Goal: Find specific page/section: Find specific page/section

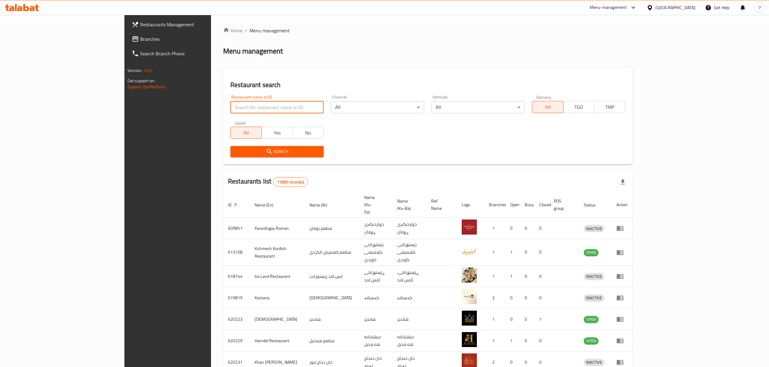
click at [230, 108] on input "search" at bounding box center [276, 107] width 93 height 12
click at [235, 153] on span "Search" at bounding box center [277, 152] width 84 height 8
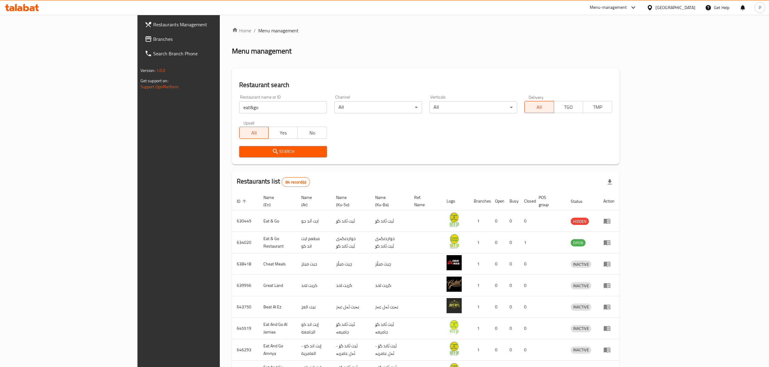
click at [276, 111] on input "eat&go" at bounding box center [283, 107] width 88 height 12
click at [239, 107] on input "eat&go" at bounding box center [283, 107] width 88 height 12
click at [239, 108] on input "eat &go" at bounding box center [283, 107] width 88 height 12
drag, startPoint x: 197, startPoint y: 161, endPoint x: 195, endPoint y: 153, distance: 8.4
click at [232, 160] on div "Restaurant search Restaurant name or ID eat & go Restaurant name or ID Channel …" at bounding box center [426, 116] width 388 height 97
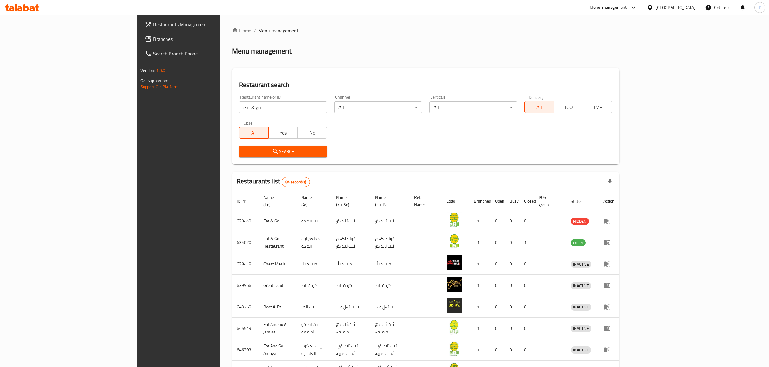
click at [244, 153] on span "Search" at bounding box center [283, 152] width 78 height 8
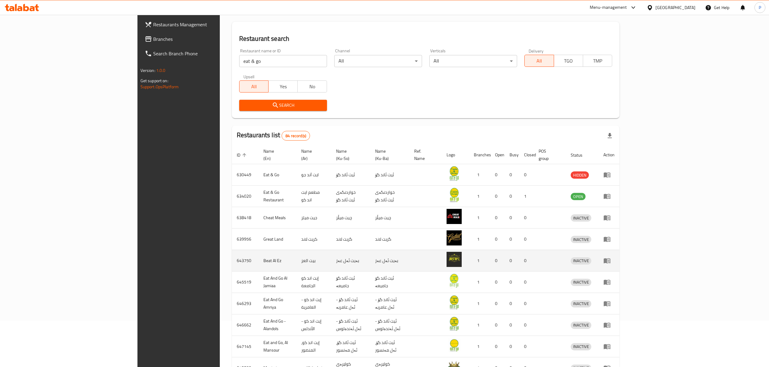
scroll to position [84, 0]
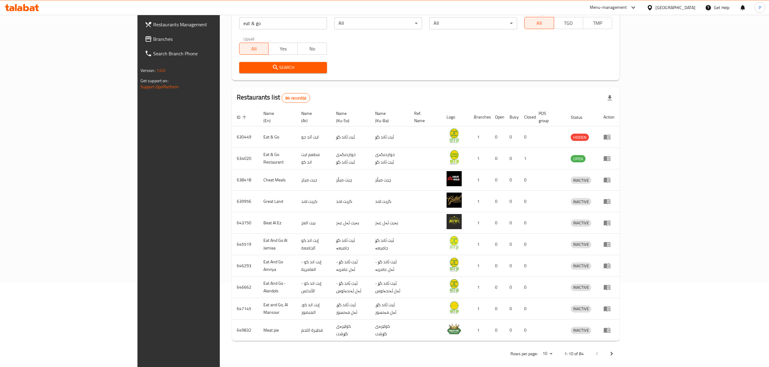
click at [419, 80] on div "Restaurant search Restaurant name or ID eat & go Restaurant name or ID Channel …" at bounding box center [426, 32] width 388 height 97
click at [239, 26] on input "eat & go" at bounding box center [283, 23] width 88 height 12
paste input "651552"
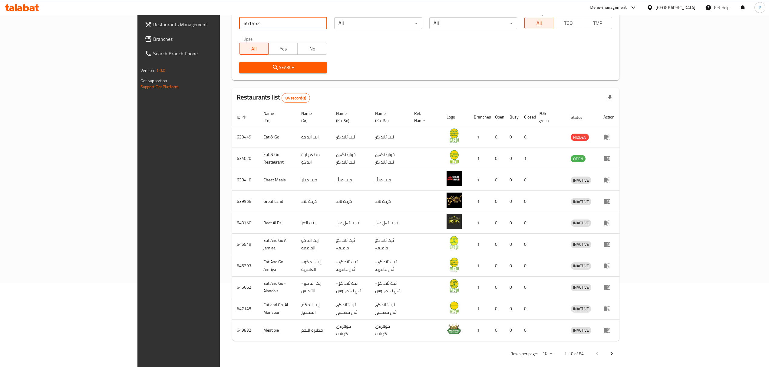
type input "651552"
click at [352, 52] on div "Restaurant name or ID 651552 Restaurant name or ID Channel All ​ Verticals All …" at bounding box center [425, 42] width 380 height 70
click at [261, 72] on button "Search" at bounding box center [283, 67] width 88 height 11
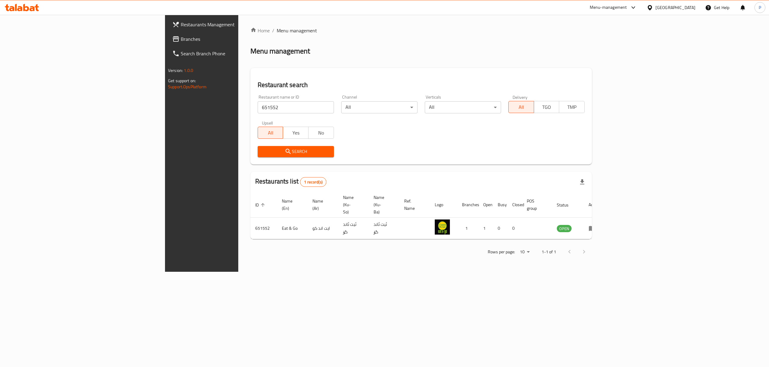
scroll to position [0, 0]
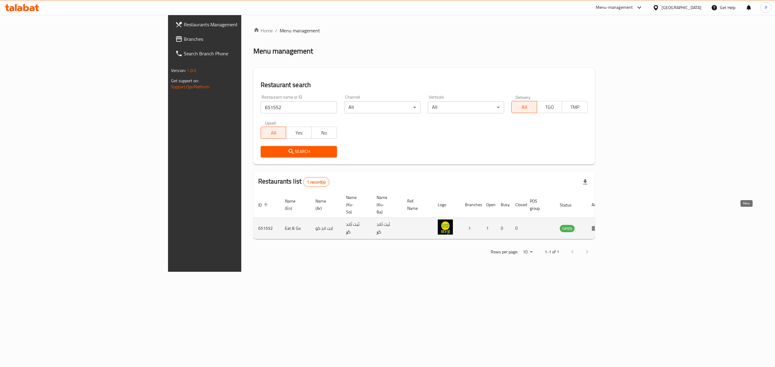
click at [598, 226] on icon "enhanced table" at bounding box center [595, 228] width 7 height 5
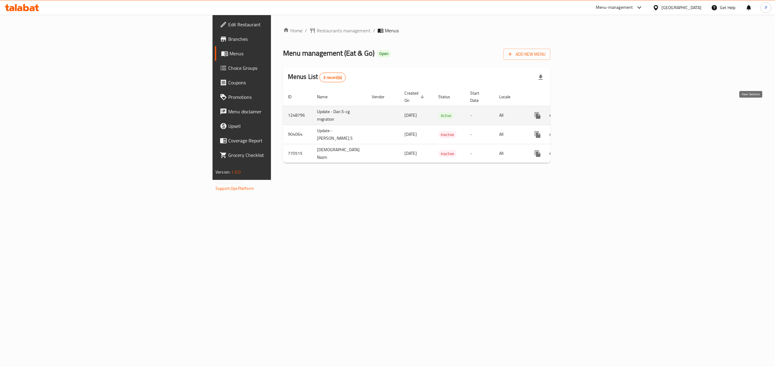
click at [585, 112] on icon "enhanced table" at bounding box center [580, 115] width 7 height 7
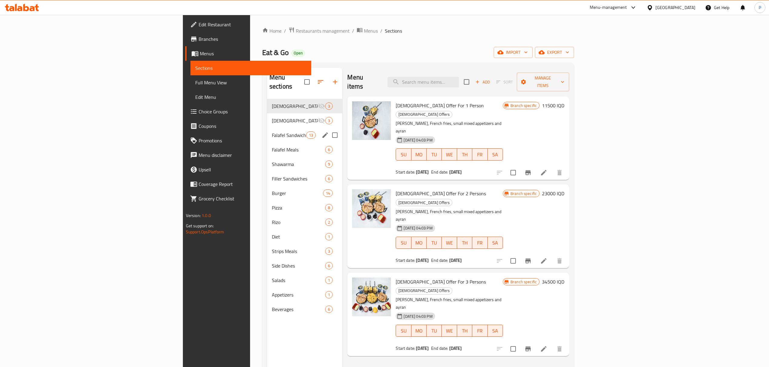
click at [267, 130] on div "Falafel Sandwiches 13" at bounding box center [305, 135] width 76 height 15
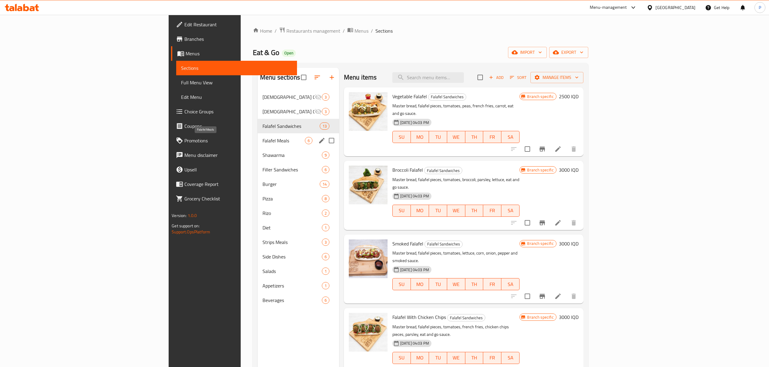
click at [262, 137] on span "Falafel Meals" at bounding box center [283, 140] width 42 height 7
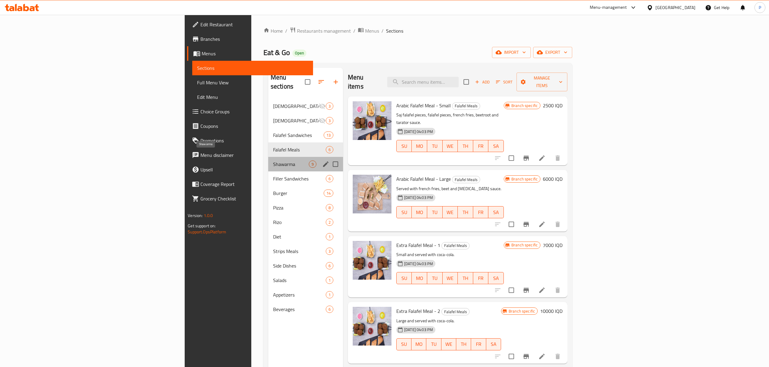
click at [273, 161] on span "Shawarma" at bounding box center [291, 164] width 36 height 7
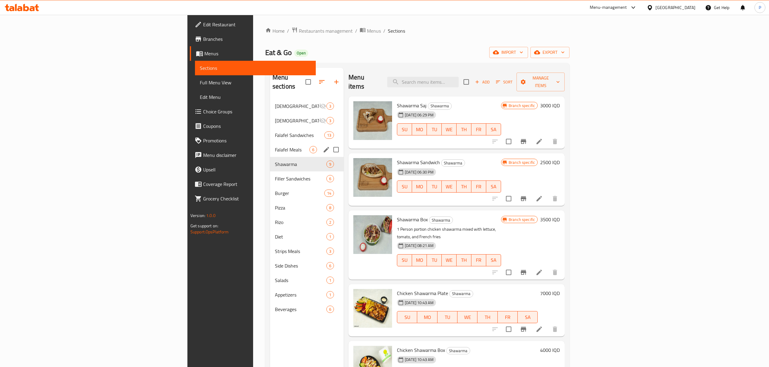
click at [275, 146] on span "Falafel Meals" at bounding box center [292, 149] width 34 height 7
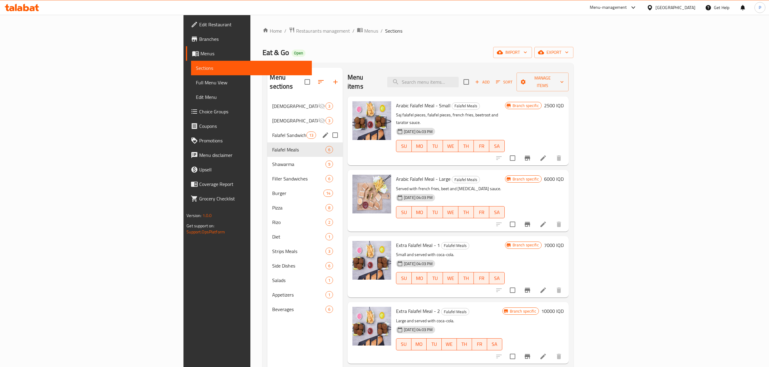
click at [272, 132] on span "Falafel Sandwiches" at bounding box center [289, 135] width 34 height 7
